Goal: Task Accomplishment & Management: Manage account settings

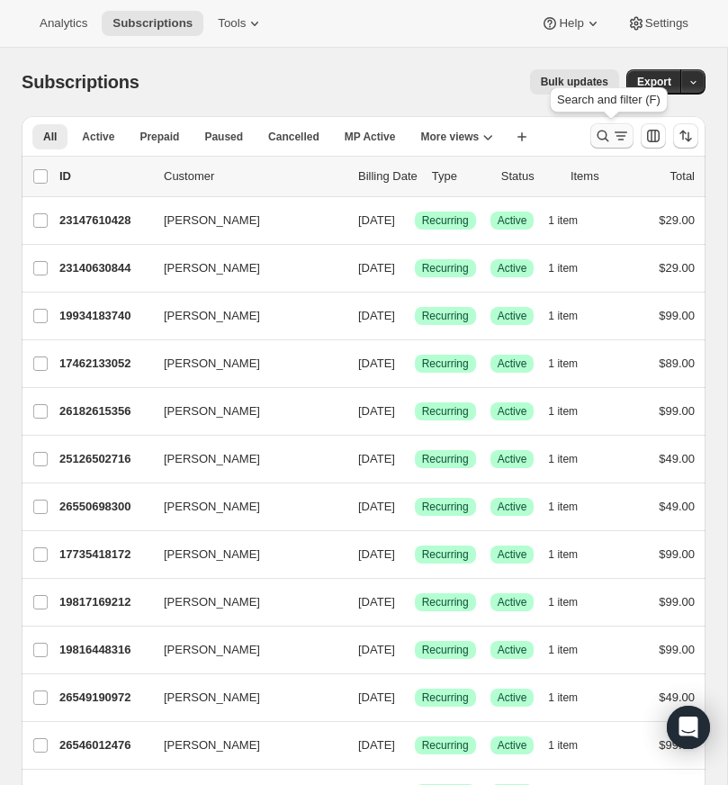
click at [603, 131] on icon "Search and filter results" at bounding box center [603, 136] width 18 height 18
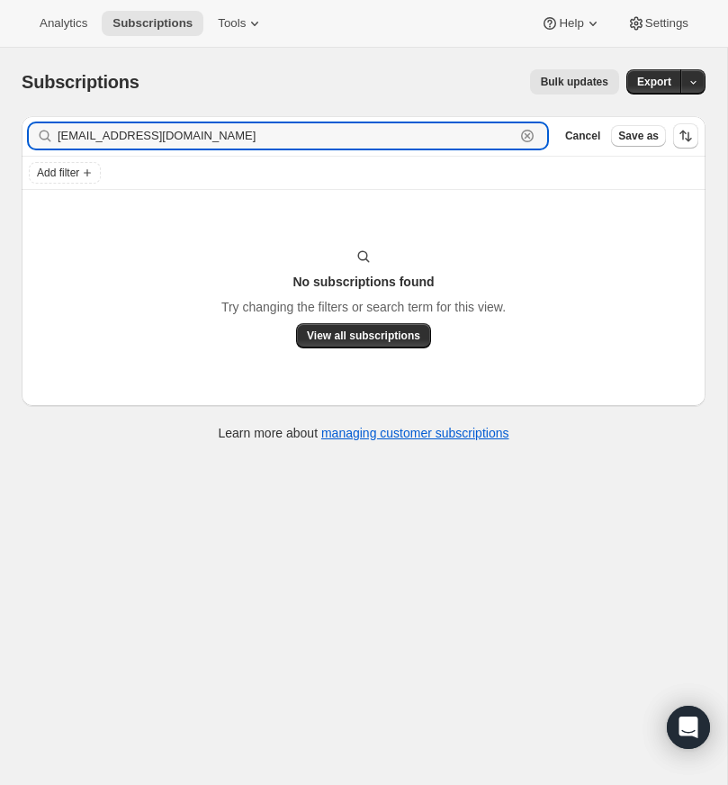
drag, startPoint x: 217, startPoint y: 138, endPoint x: 46, endPoint y: 138, distance: 171.0
click at [47, 138] on div "[EMAIL_ADDRESS][DOMAIN_NAME] Clear" at bounding box center [288, 135] width 518 height 25
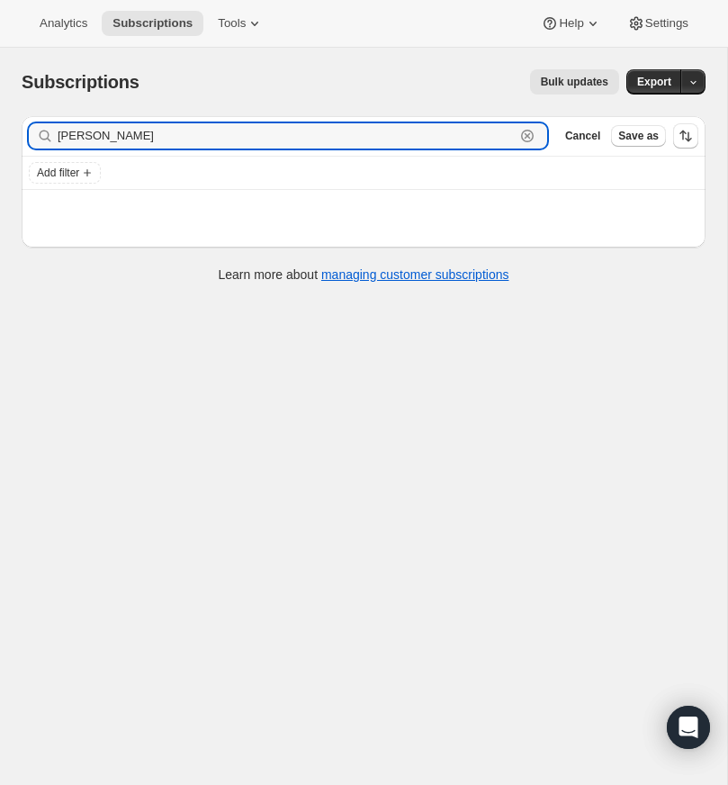
type input "[PERSON_NAME]"
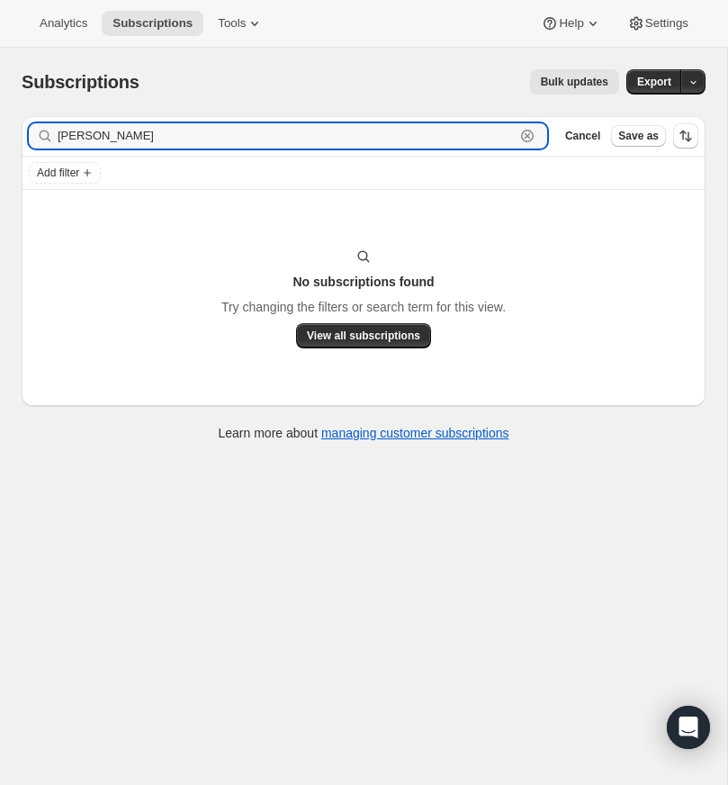
drag, startPoint x: 141, startPoint y: 138, endPoint x: 49, endPoint y: 138, distance: 92.7
click at [49, 138] on div "[PERSON_NAME]" at bounding box center [288, 135] width 518 height 25
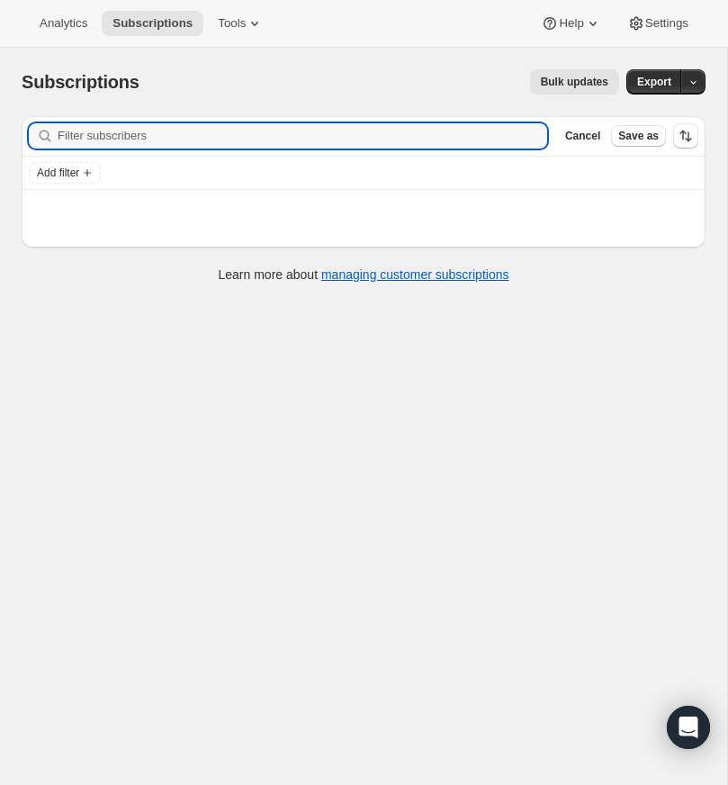
paste input "[EMAIL_ADDRESS][DOMAIN_NAME]"
type input "[EMAIL_ADDRESS][DOMAIN_NAME]"
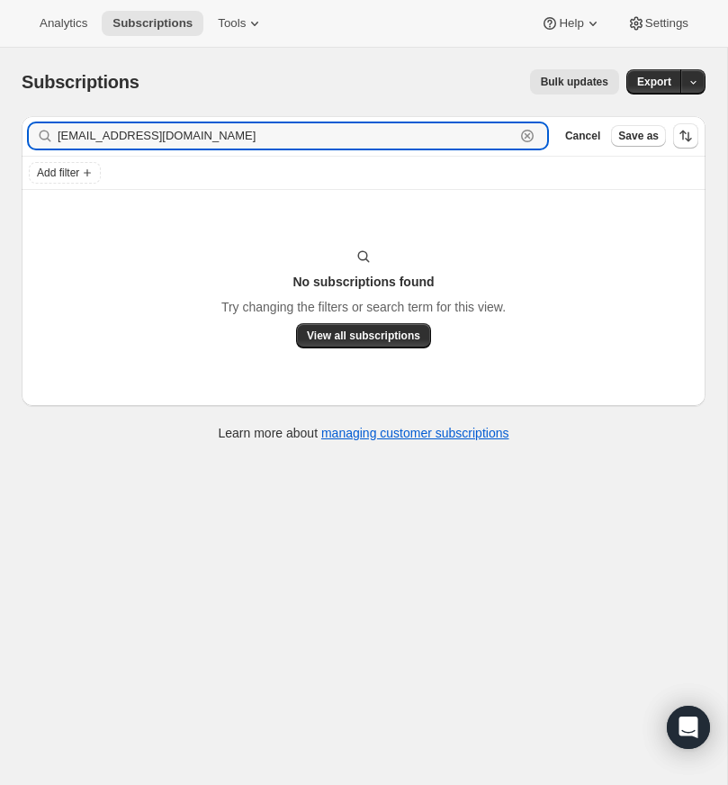
drag, startPoint x: 180, startPoint y: 140, endPoint x: 28, endPoint y: 139, distance: 152.1
click at [29, 139] on div "[EMAIL_ADDRESS][DOMAIN_NAME] Clear" at bounding box center [288, 135] width 518 height 25
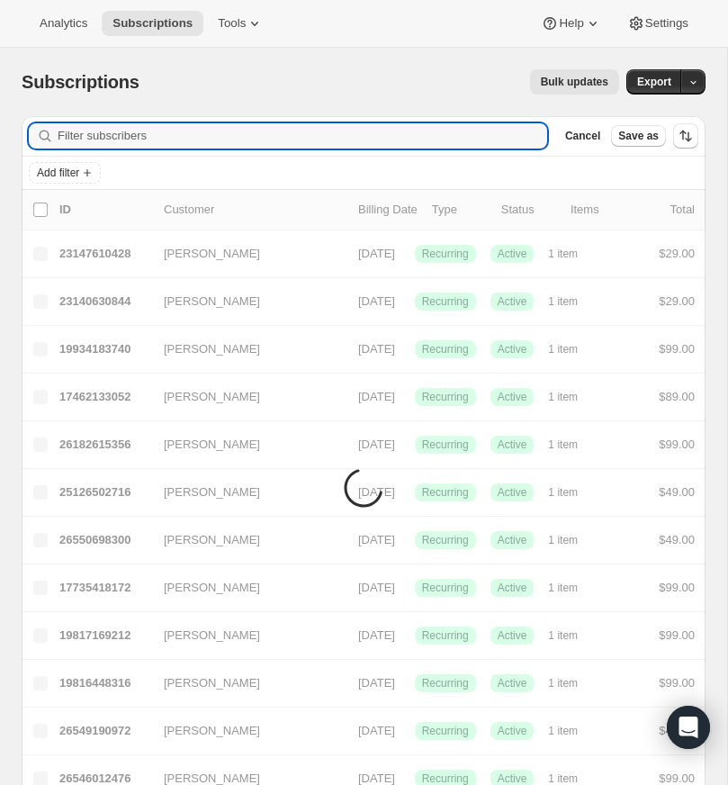
paste input "[EMAIL_ADDRESS][DOMAIN_NAME]"
type input "[EMAIL_ADDRESS][DOMAIN_NAME]"
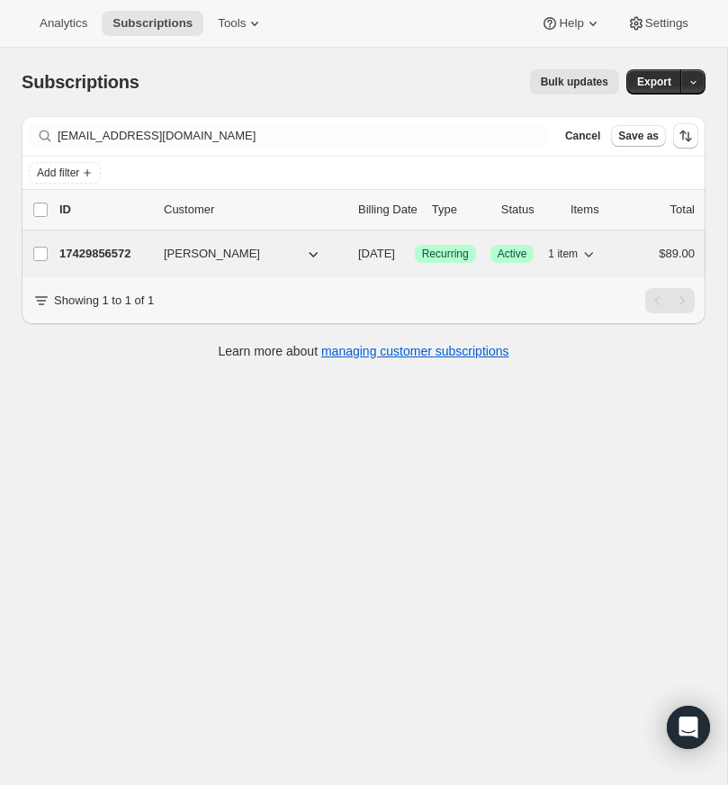
click at [115, 248] on p "17429856572" at bounding box center [104, 254] width 90 height 18
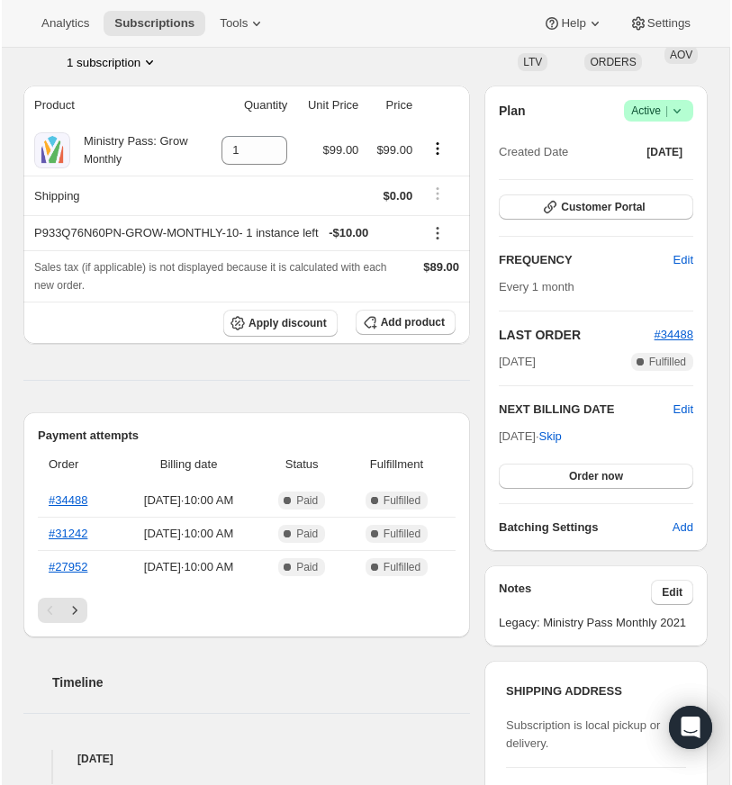
scroll to position [119, 0]
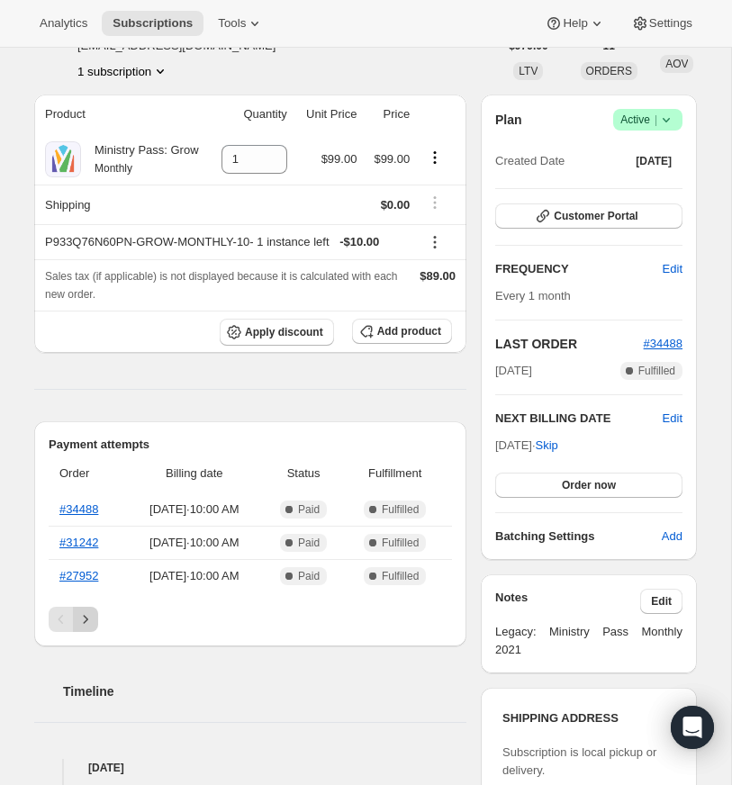
click at [84, 628] on icon "Next" at bounding box center [85, 619] width 18 height 18
click at [85, 628] on icon "Next" at bounding box center [85, 619] width 18 height 18
click at [86, 628] on icon "Next" at bounding box center [85, 619] width 18 height 18
click at [87, 628] on icon "Next" at bounding box center [85, 619] width 18 height 18
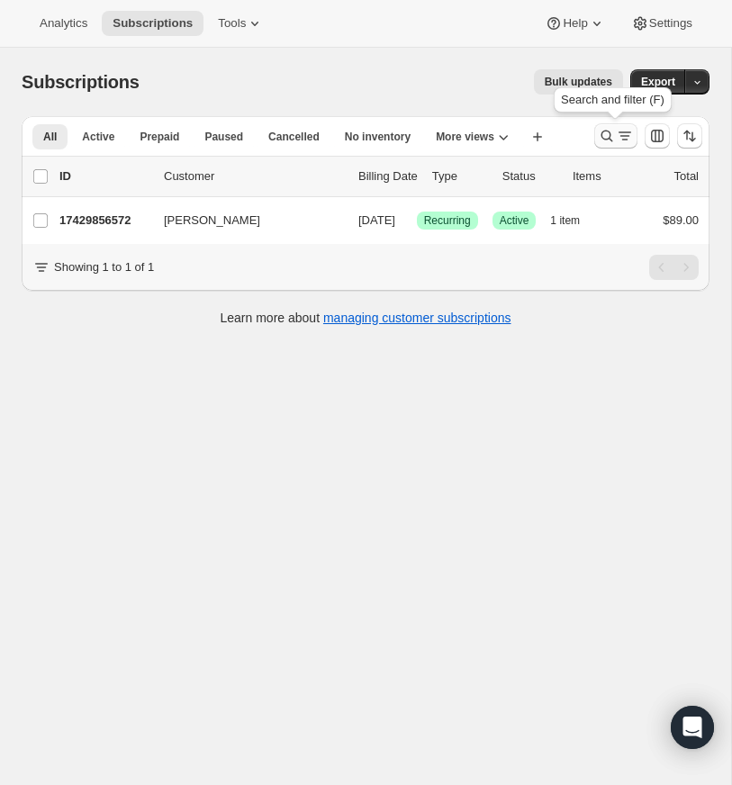
click at [605, 132] on icon "Search and filter results" at bounding box center [606, 136] width 18 height 18
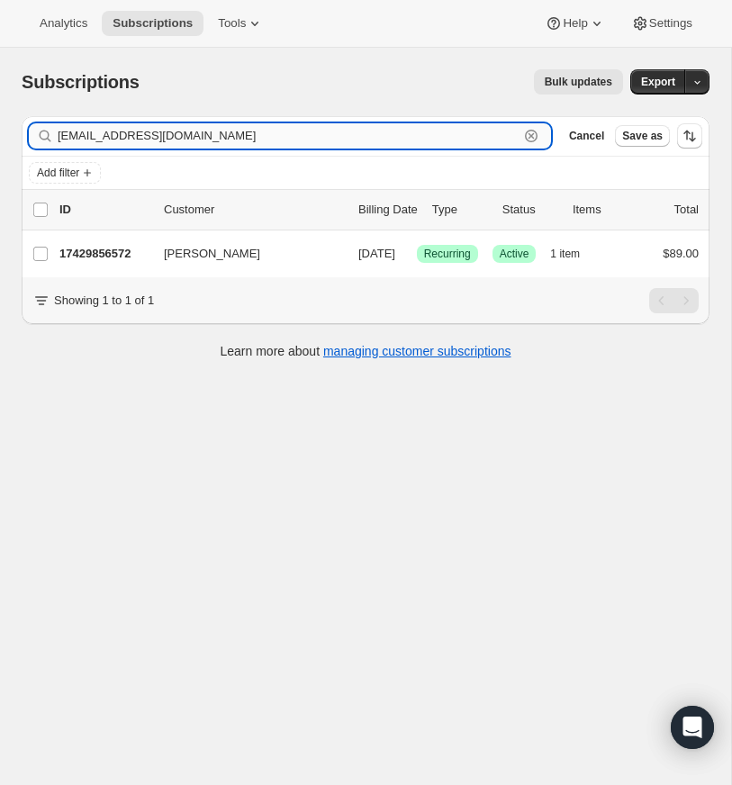
click at [527, 132] on icon "button" at bounding box center [531, 136] width 18 height 18
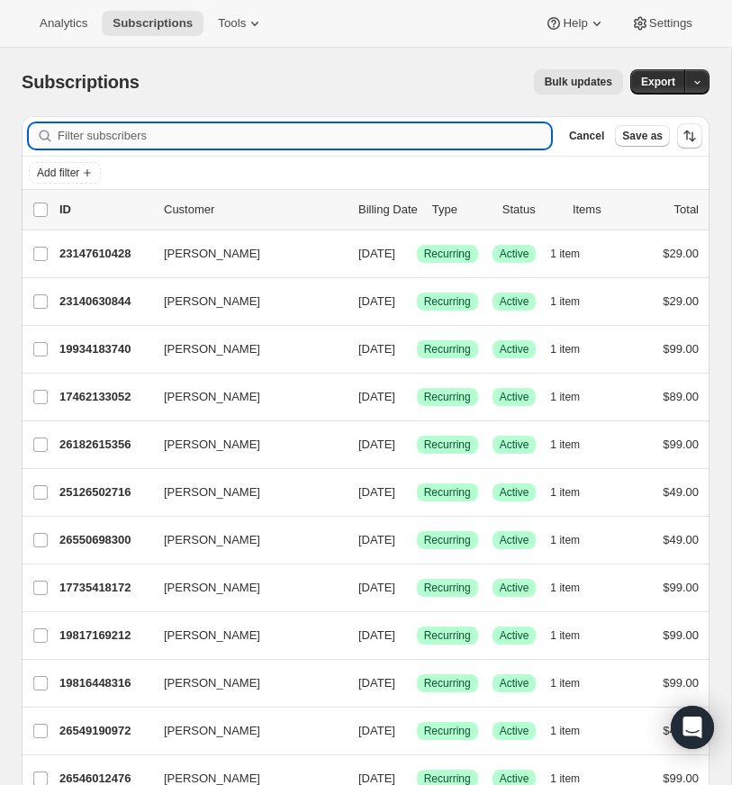
paste input "[EMAIL_ADDRESS][DOMAIN_NAME]"
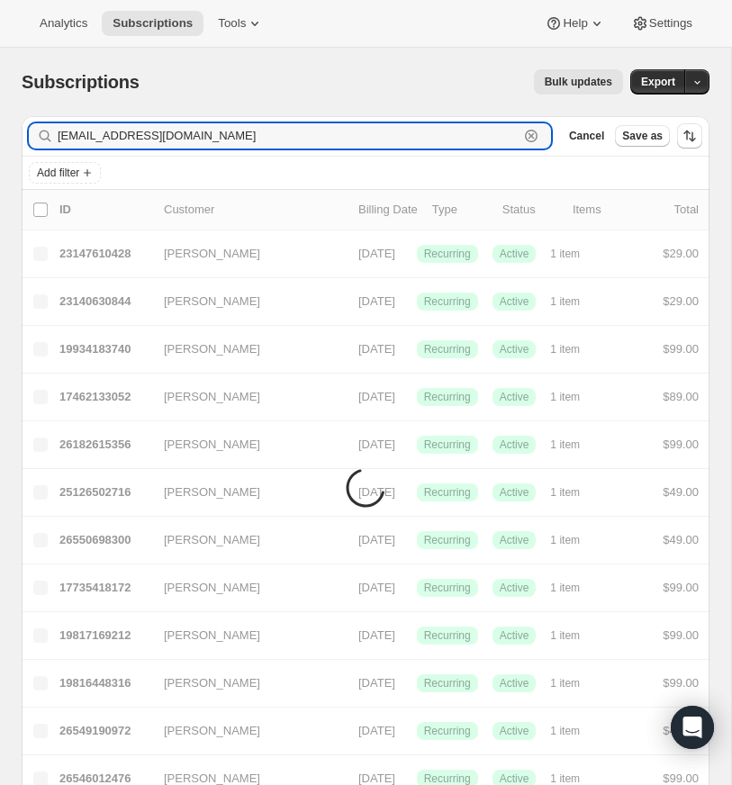
type input "[EMAIL_ADDRESS][DOMAIN_NAME]"
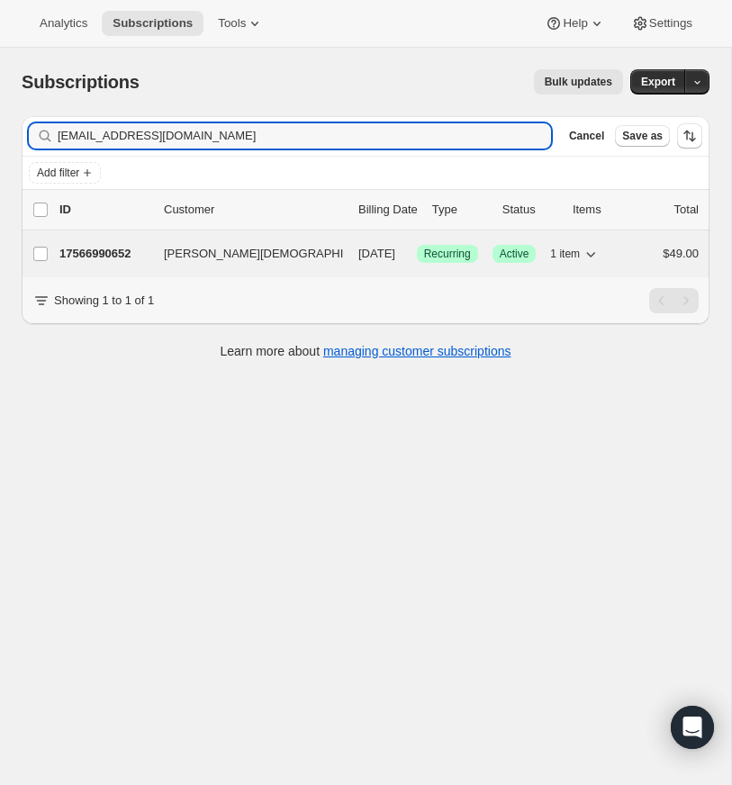
click at [136, 249] on p "17566990652" at bounding box center [104, 254] width 90 height 18
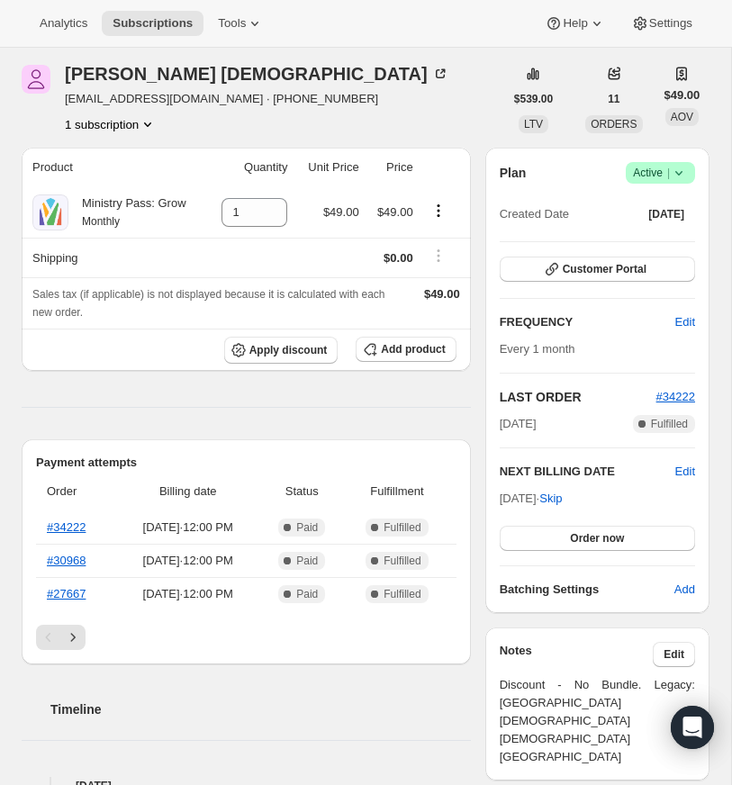
scroll to position [19, 0]
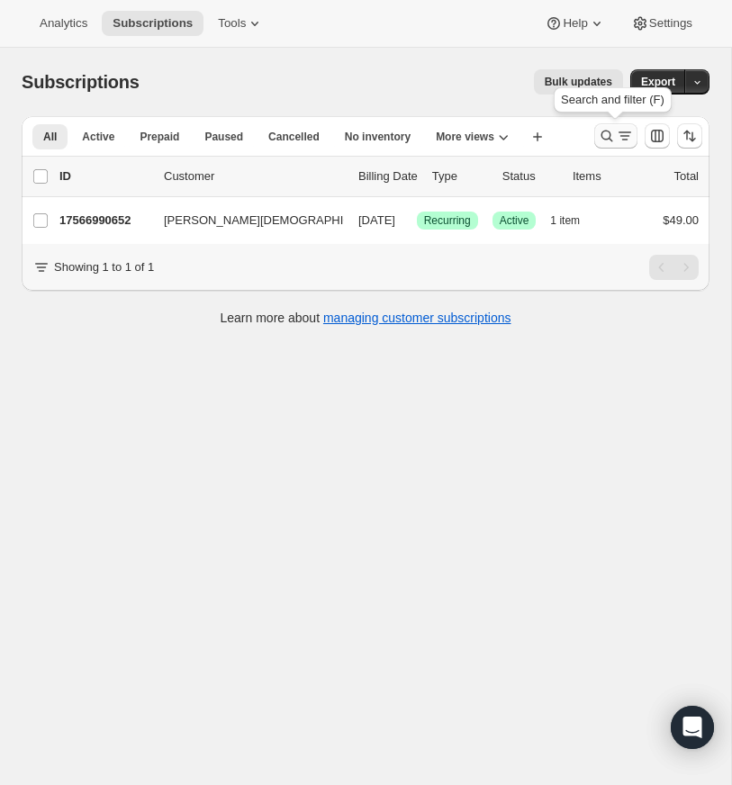
click at [605, 134] on icon "Search and filter results" at bounding box center [606, 136] width 18 height 18
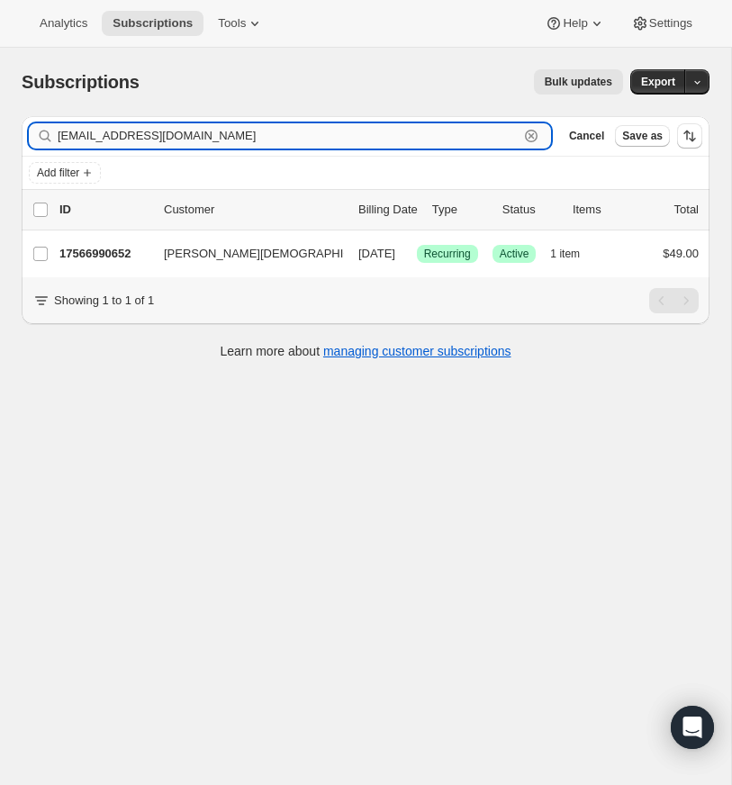
drag, startPoint x: 528, startPoint y: 132, endPoint x: 224, endPoint y: 135, distance: 304.2
click at [527, 132] on icon "button" at bounding box center [531, 136] width 18 height 18
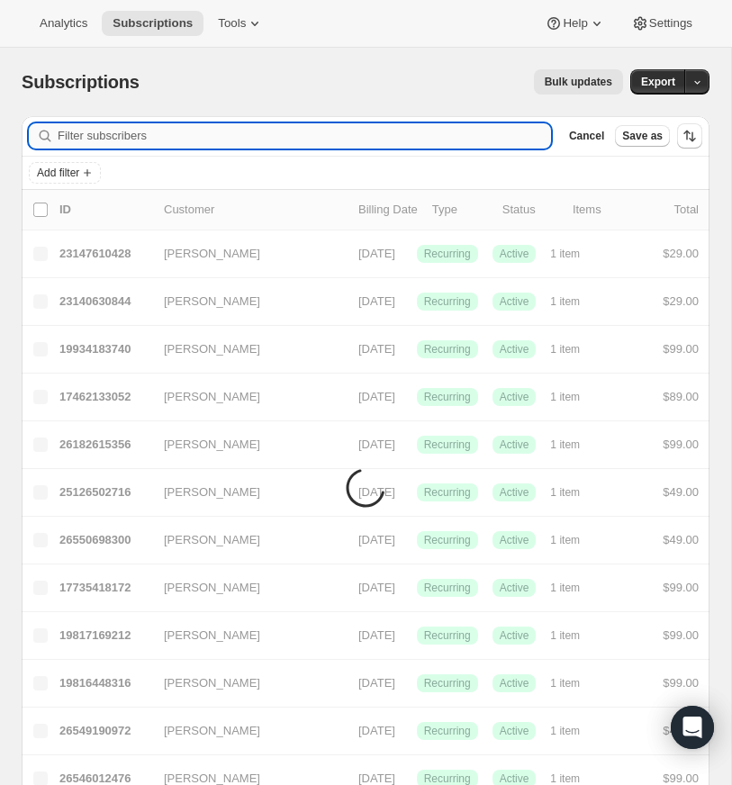
paste input "[EMAIL_ADDRESS][DOMAIN_NAME]"
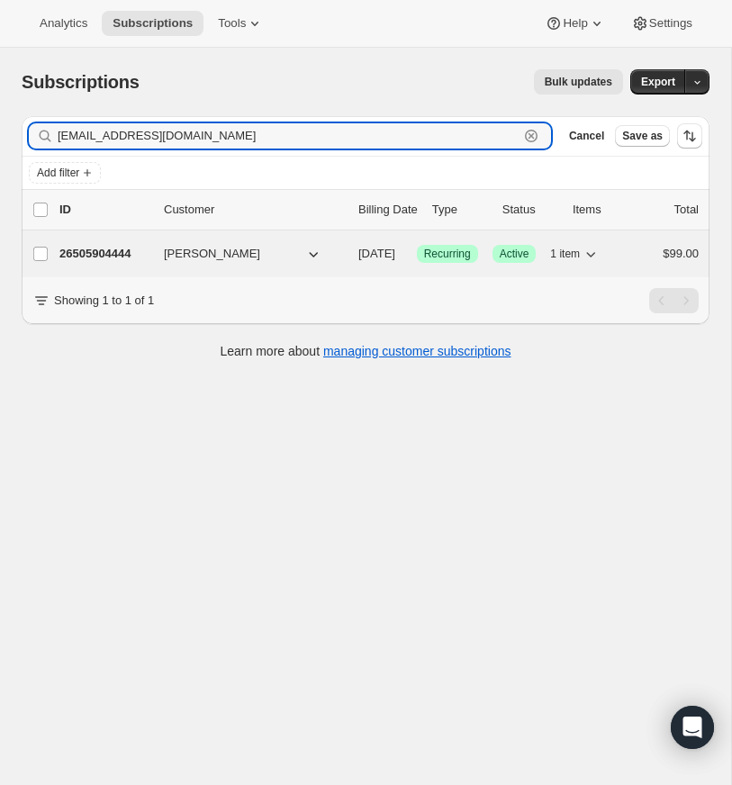
type input "[EMAIL_ADDRESS][DOMAIN_NAME]"
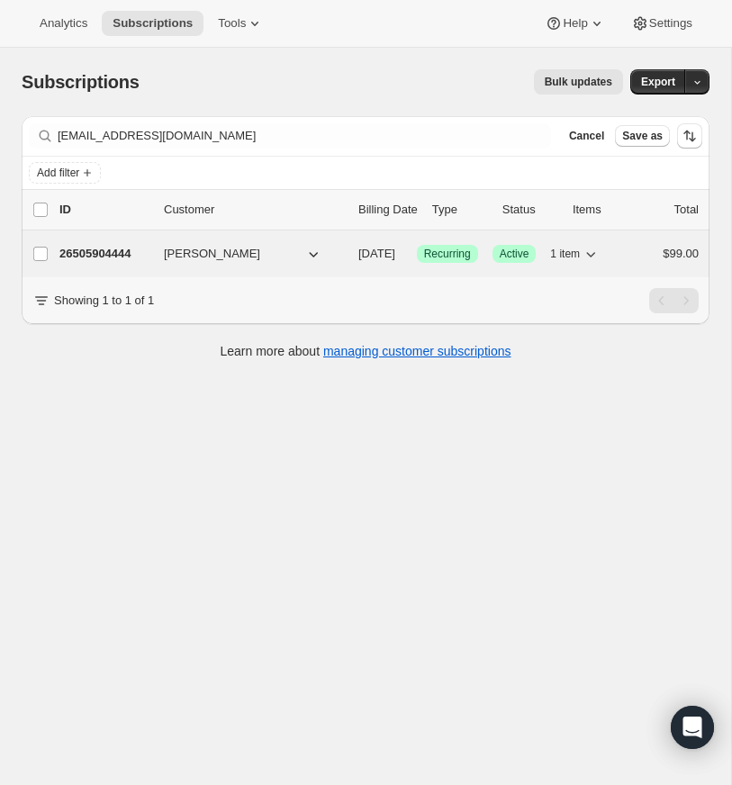
click at [105, 247] on p "26505904444" at bounding box center [104, 254] width 90 height 18
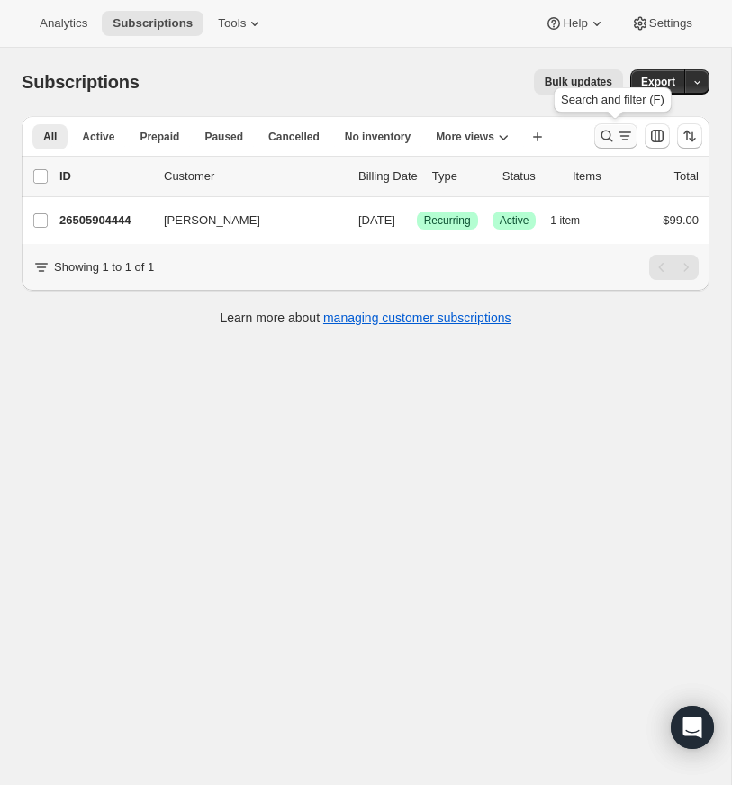
click at [600, 131] on icon "Search and filter results" at bounding box center [606, 136] width 18 height 18
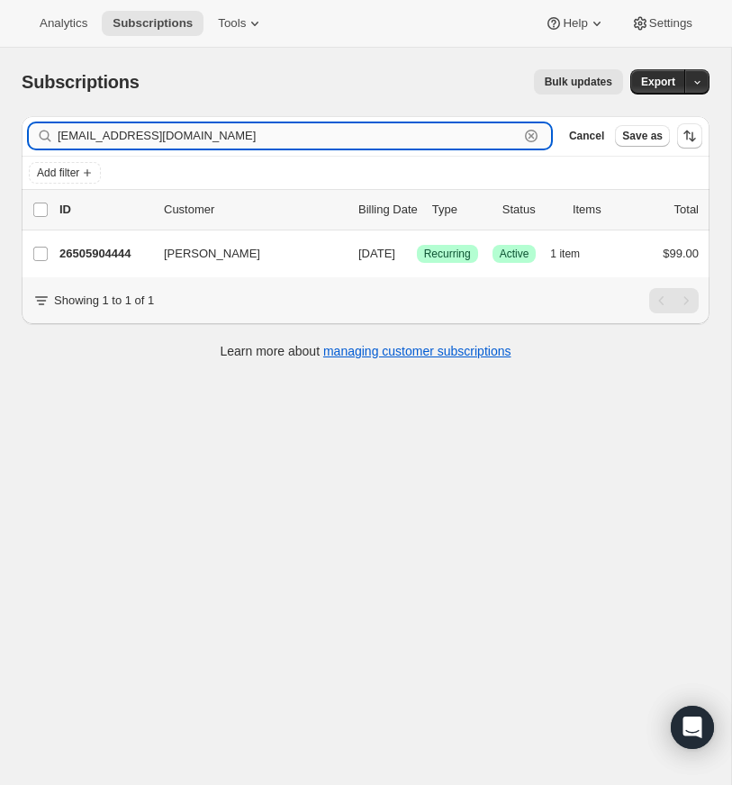
click at [534, 132] on icon "button" at bounding box center [531, 136] width 13 height 13
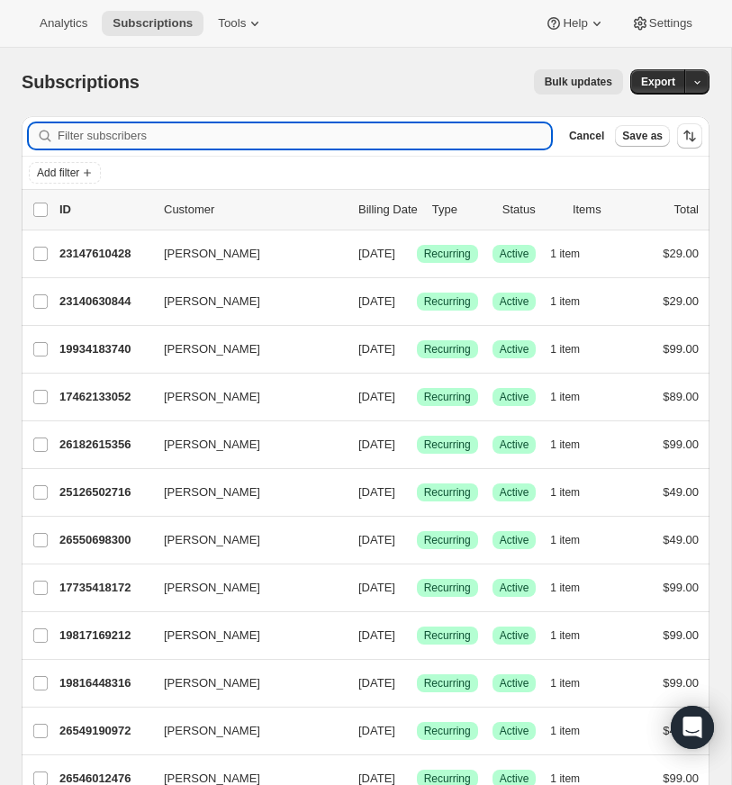
paste input "[EMAIL_ADDRESS][DOMAIN_NAME]"
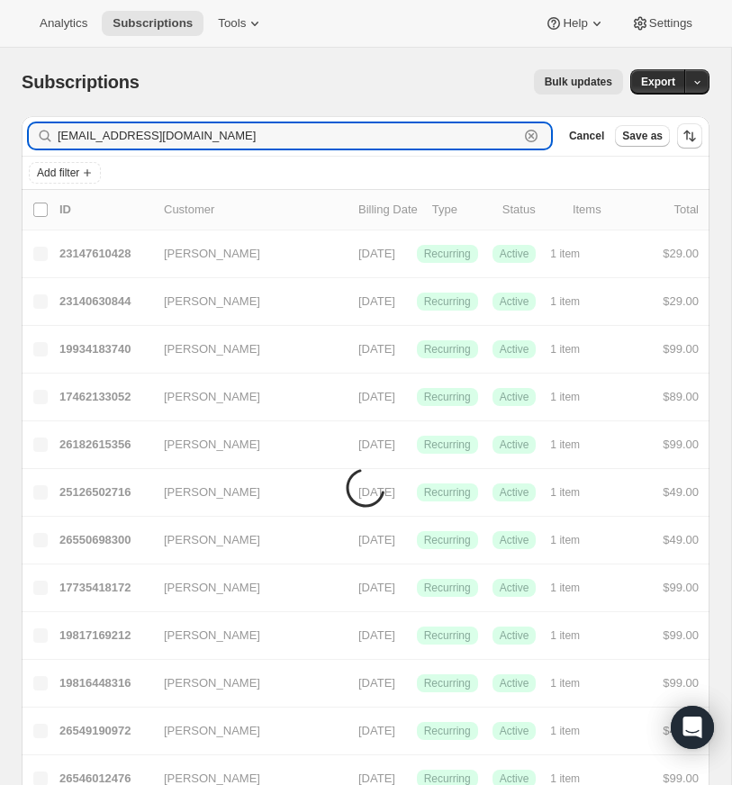
type input "[EMAIL_ADDRESS][DOMAIN_NAME]"
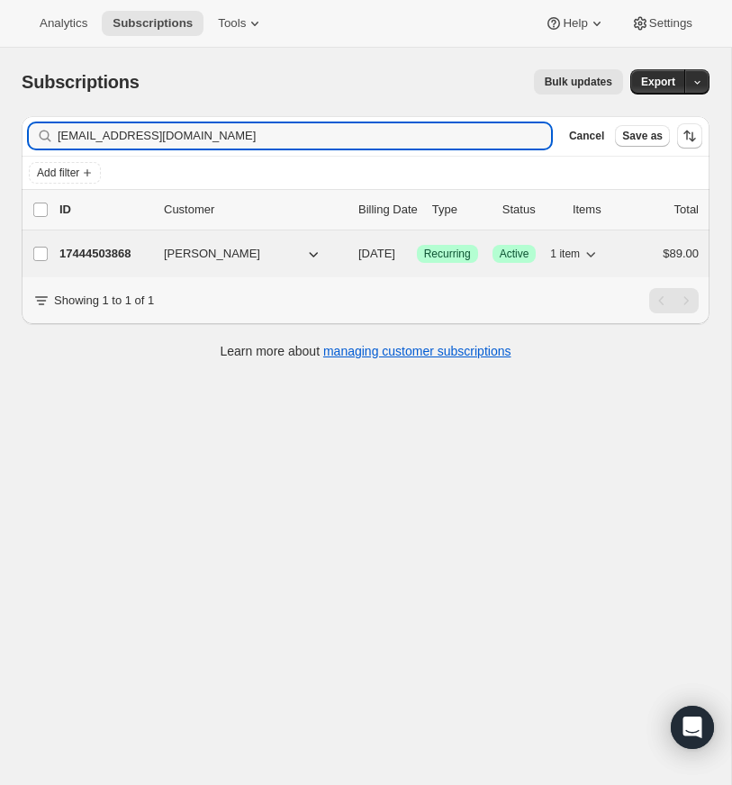
click at [110, 247] on p "17444503868" at bounding box center [104, 254] width 90 height 18
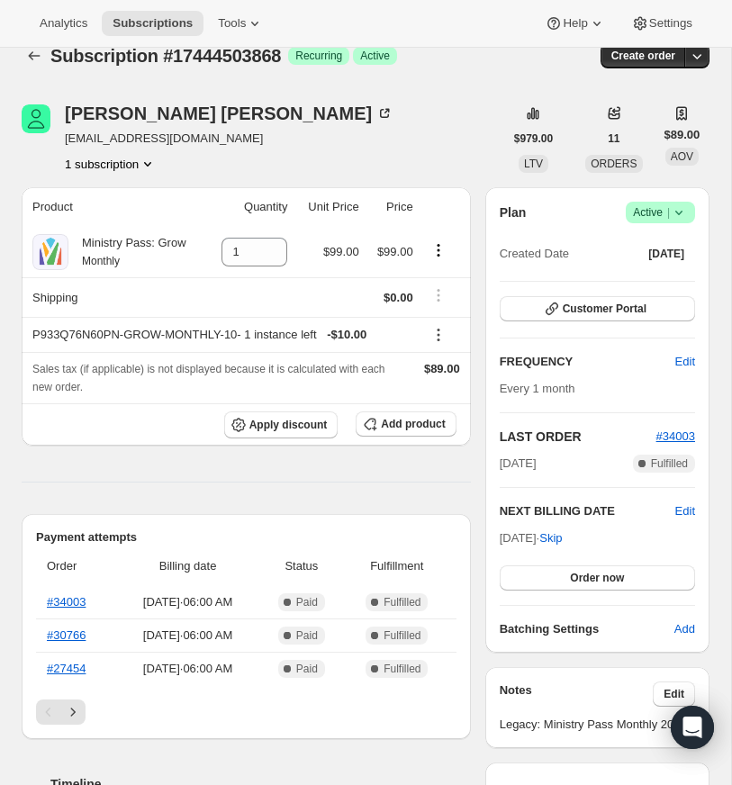
scroll to position [19, 0]
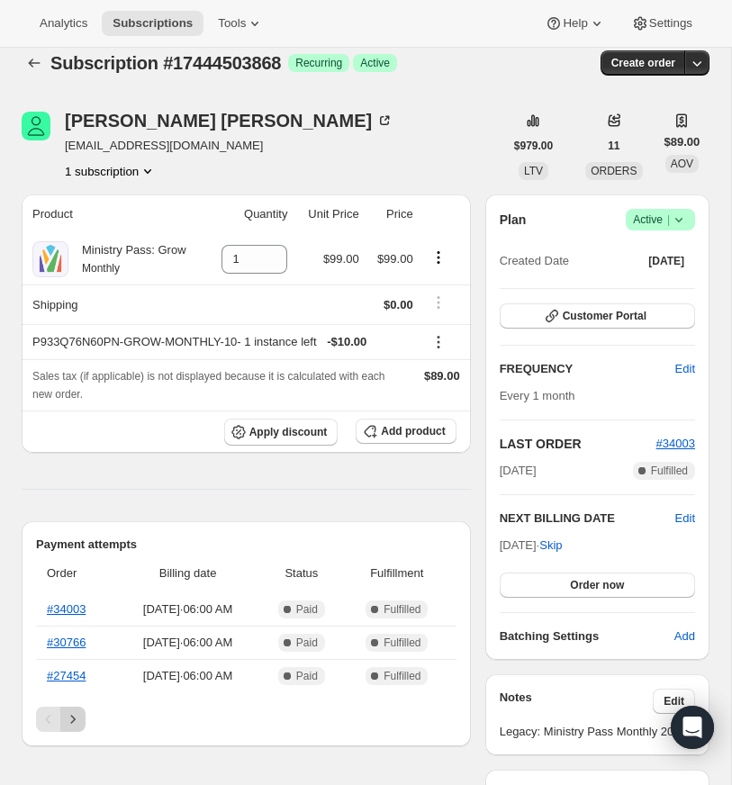
click at [73, 714] on icon "Next" at bounding box center [73, 719] width 18 height 18
click at [75, 715] on icon "Next" at bounding box center [73, 719] width 18 height 18
click at [76, 714] on icon "Next" at bounding box center [73, 719] width 18 height 18
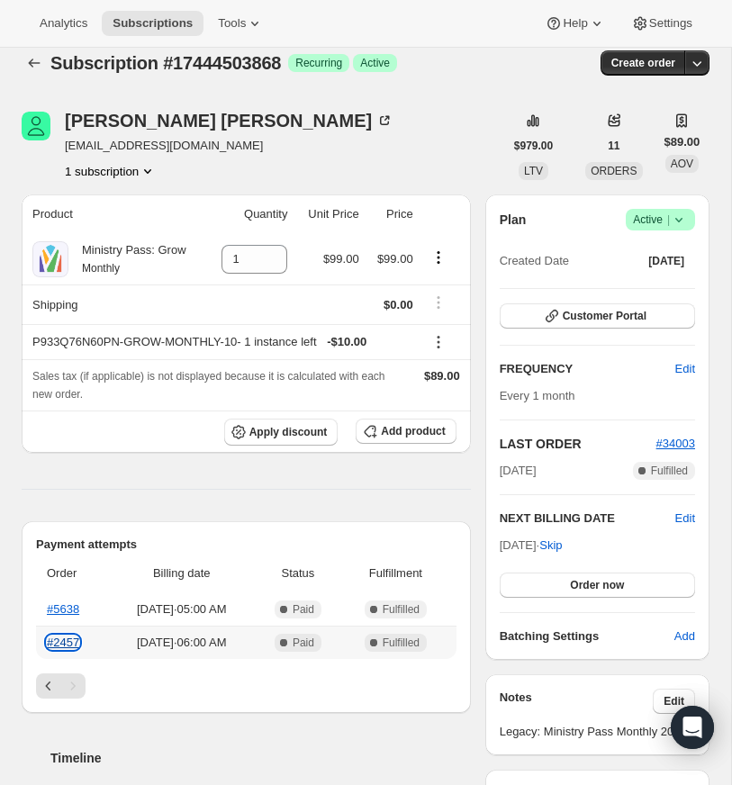
click at [64, 642] on link "#2457" at bounding box center [63, 641] width 32 height 13
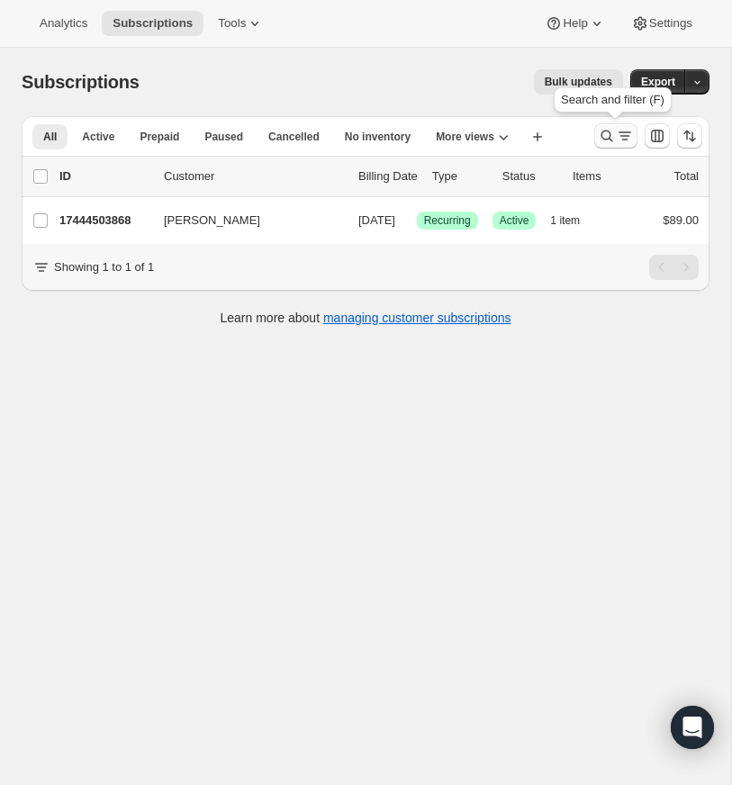
click at [606, 130] on icon "Search and filter results" at bounding box center [606, 136] width 18 height 18
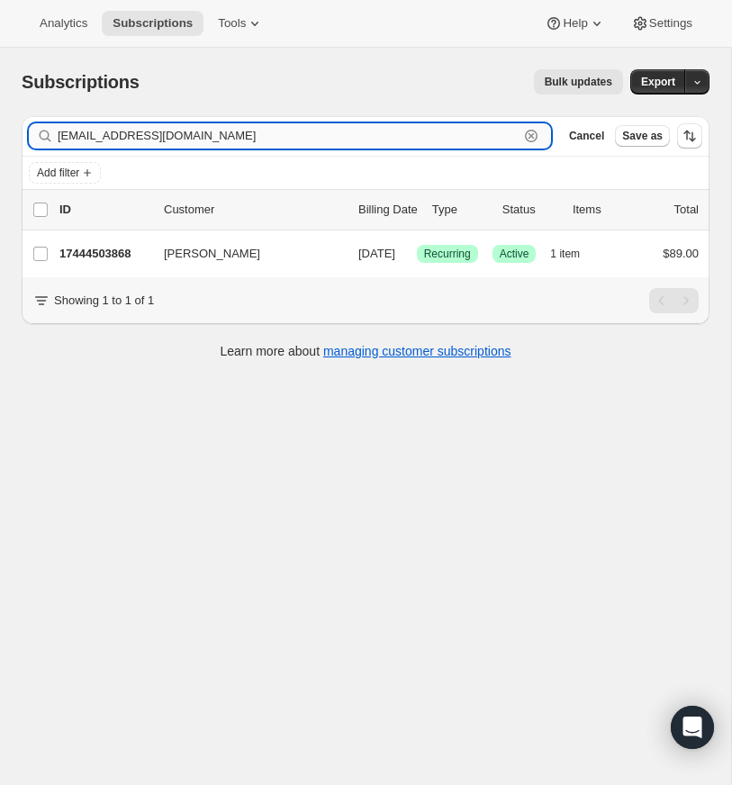
drag, startPoint x: 529, startPoint y: 130, endPoint x: 479, endPoint y: 129, distance: 50.4
click at [527, 130] on icon "button" at bounding box center [531, 136] width 13 height 13
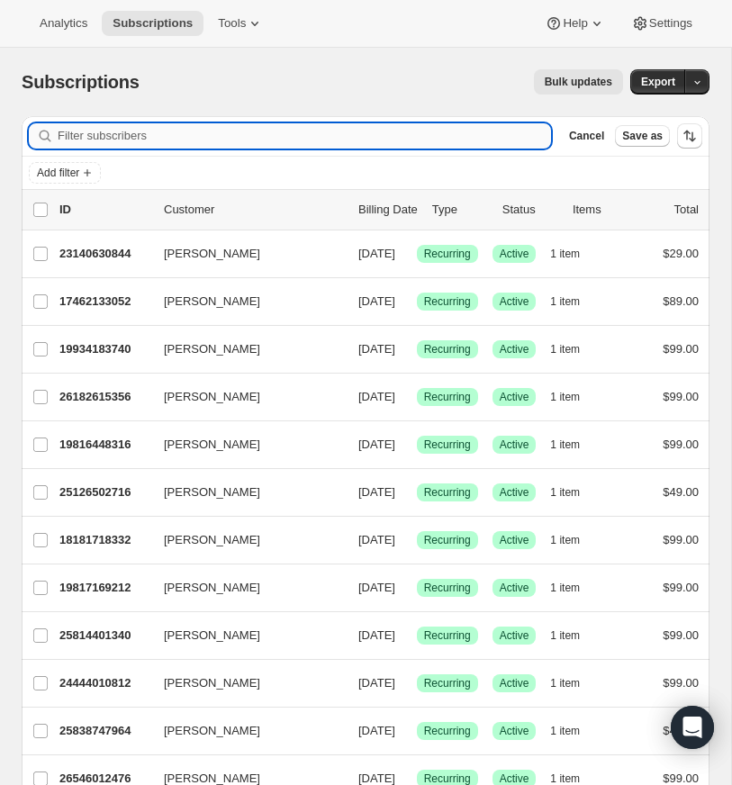
paste input "[EMAIL_ADDRESS][DOMAIN_NAME]"
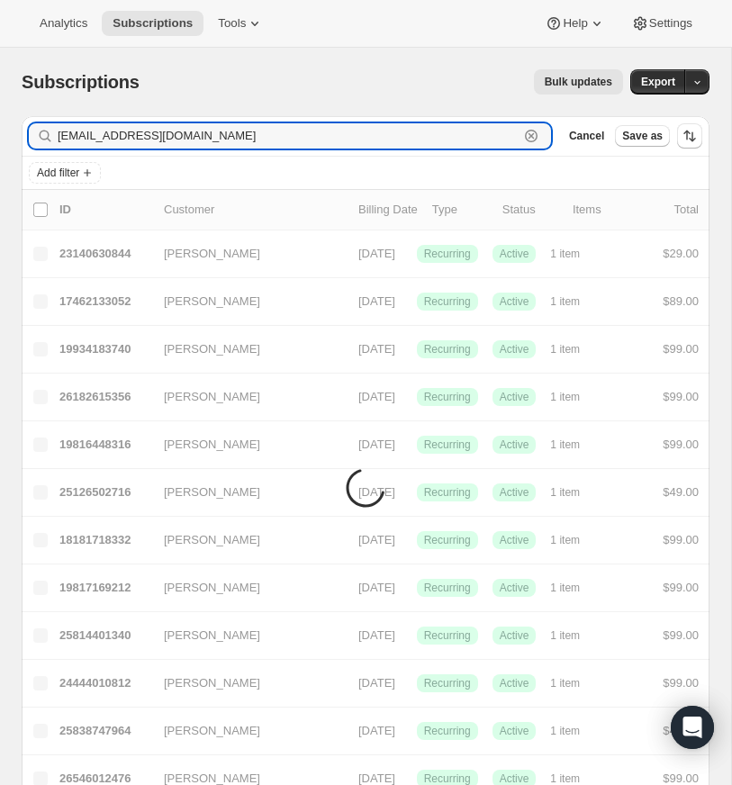
type input "[EMAIL_ADDRESS][DOMAIN_NAME]"
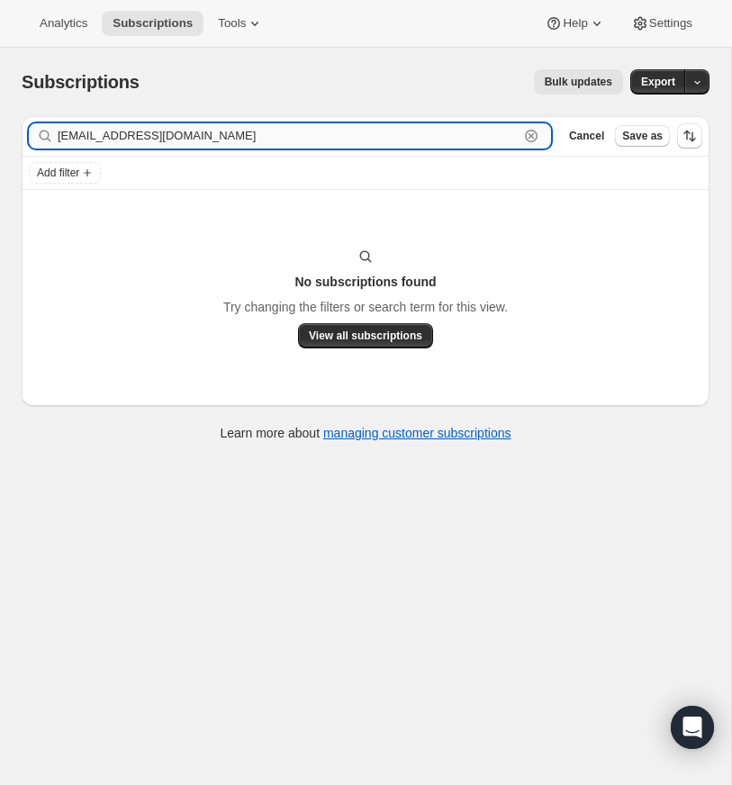
drag, startPoint x: 207, startPoint y: 135, endPoint x: 277, endPoint y: 135, distance: 70.2
click at [207, 135] on input "[EMAIL_ADDRESS][DOMAIN_NAME]" at bounding box center [288, 135] width 461 height 25
drag, startPoint x: 530, startPoint y: 133, endPoint x: 206, endPoint y: 144, distance: 324.1
click at [526, 133] on icon "button" at bounding box center [531, 136] width 18 height 18
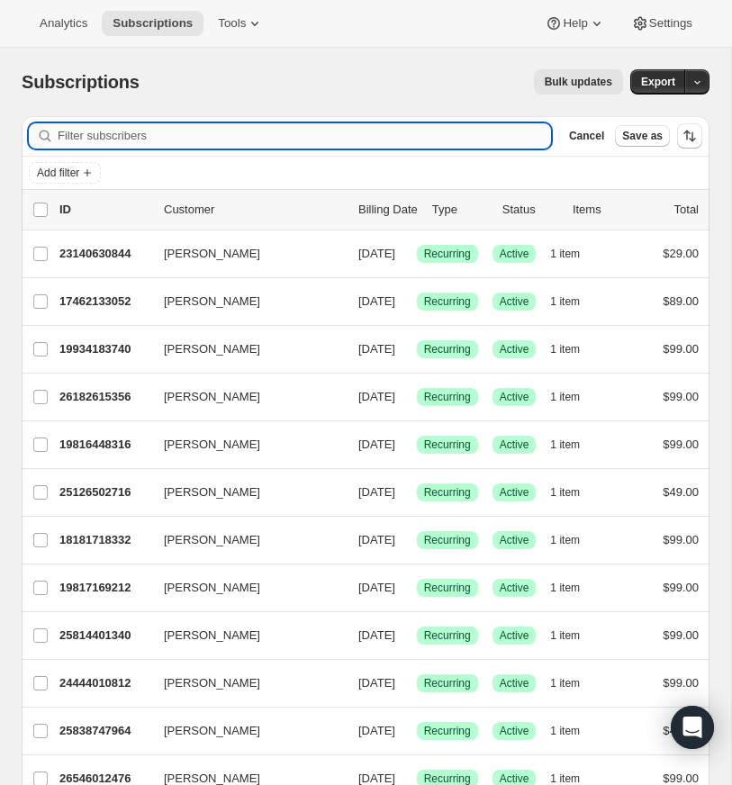
paste input "[PERSON_NAME][EMAIL_ADDRESS][DOMAIN_NAME]"
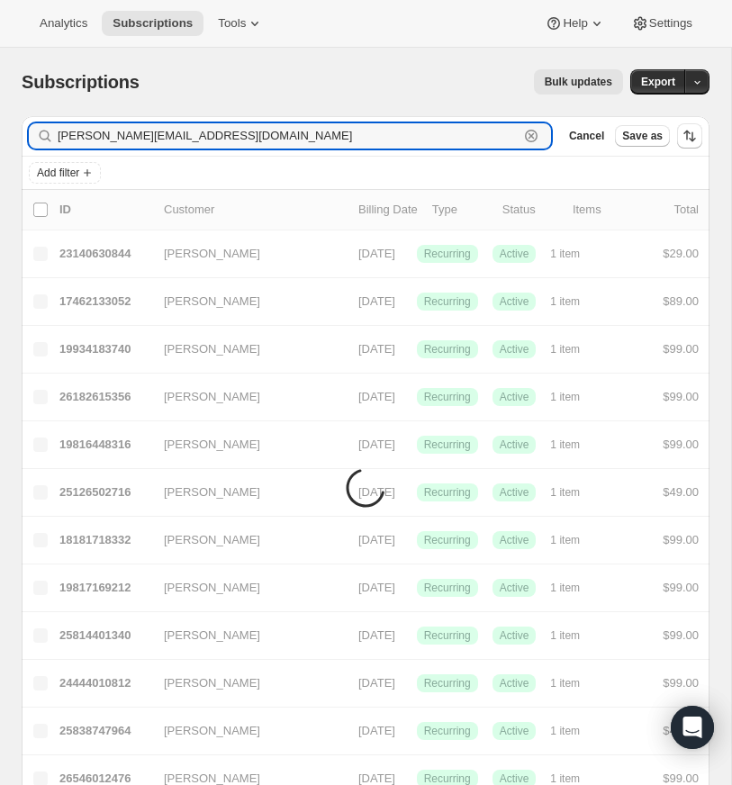
type input "[PERSON_NAME][EMAIL_ADDRESS][DOMAIN_NAME]"
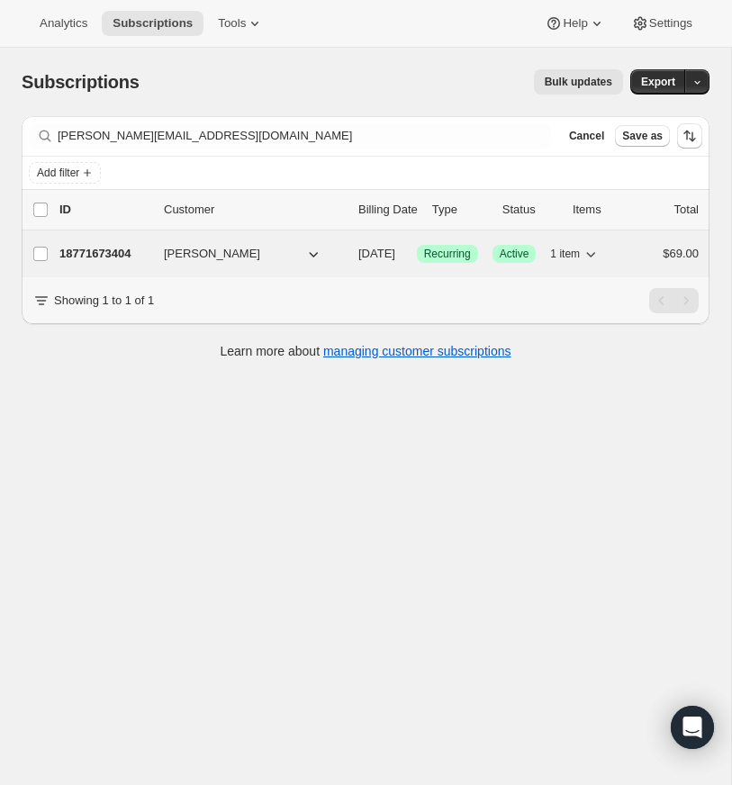
click at [121, 250] on p "18771673404" at bounding box center [104, 254] width 90 height 18
